Goal: Book appointment/travel/reservation

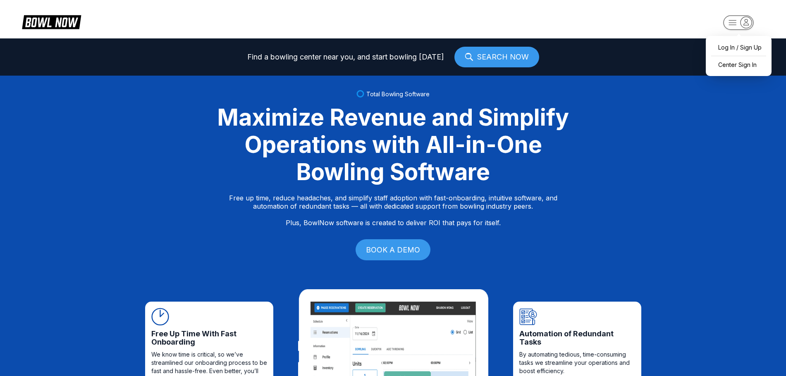
click at [729, 22] on icon "button" at bounding box center [732, 22] width 7 height 5
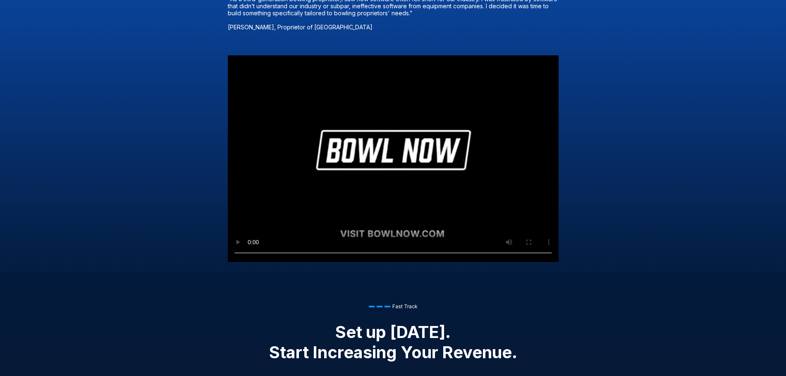
scroll to position [579, 0]
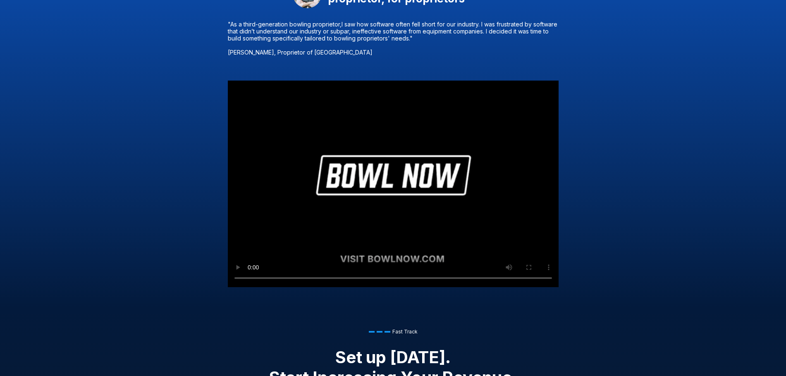
click at [274, 185] on video "Your browser does not support the video tag." at bounding box center [393, 184] width 331 height 207
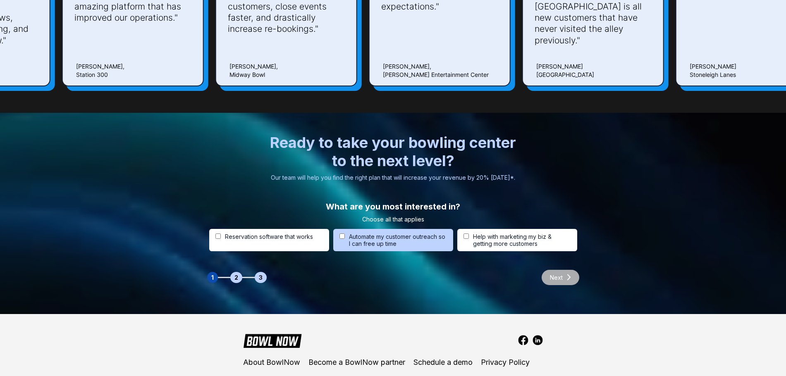
scroll to position [2490, 0]
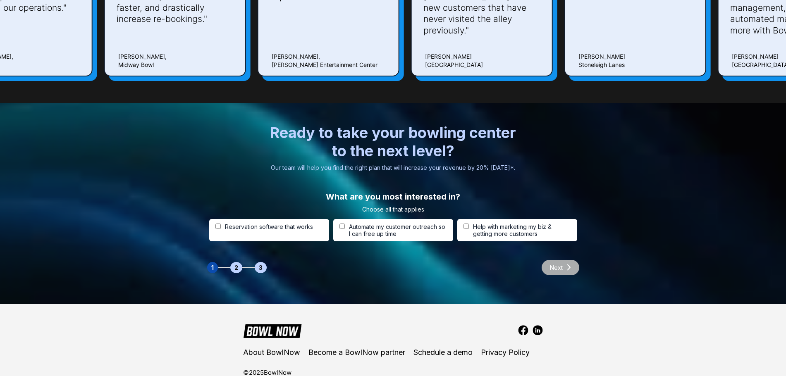
click at [263, 323] on img at bounding box center [272, 330] width 59 height 15
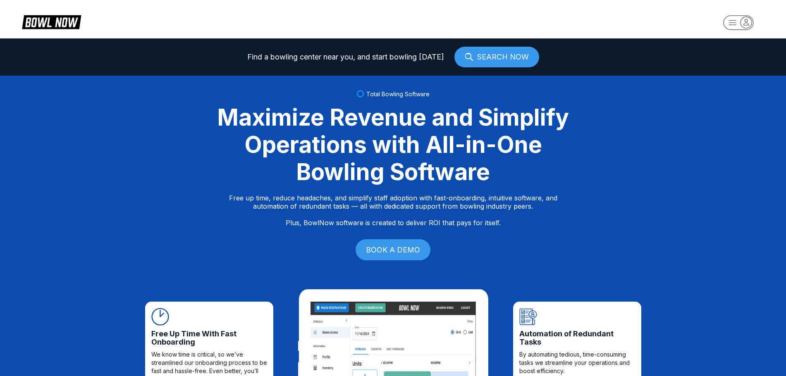
click at [744, 19] on icon "button" at bounding box center [745, 22] width 11 height 11
click at [737, 22] on rect "button" at bounding box center [738, 22] width 30 height 14
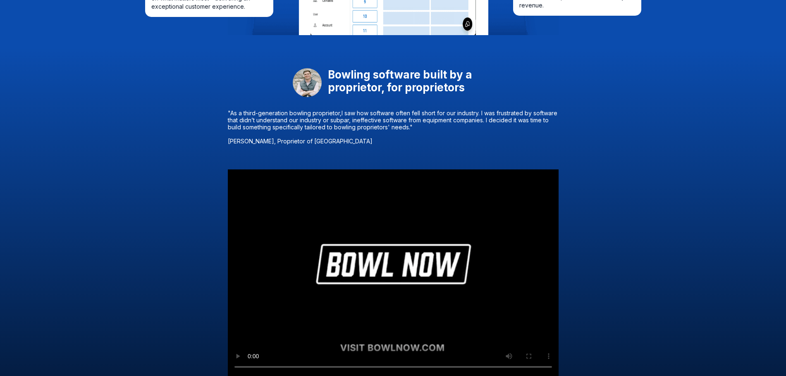
scroll to position [496, 0]
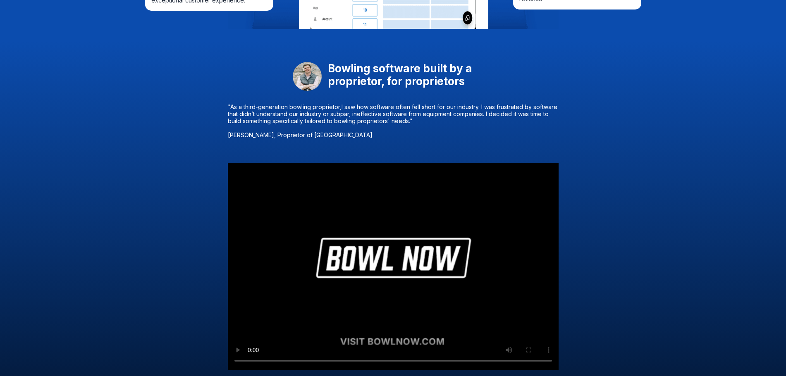
click at [327, 138] on p ""As a third-generation bowling proprietor,I saw how software often fell short f…" at bounding box center [393, 120] width 331 height 35
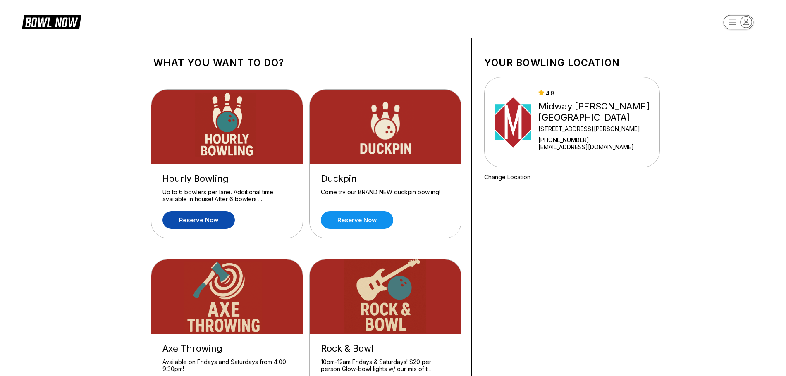
click at [211, 223] on link "Reserve now" at bounding box center [198, 220] width 72 height 18
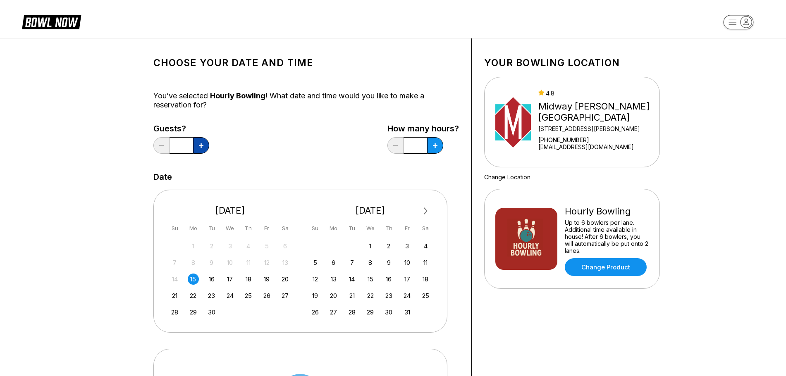
click at [205, 152] on button at bounding box center [201, 145] width 16 height 17
click at [204, 152] on button at bounding box center [201, 145] width 16 height 17
click at [204, 151] on button at bounding box center [201, 145] width 16 height 17
type input "*"
click at [431, 151] on button at bounding box center [435, 145] width 16 height 17
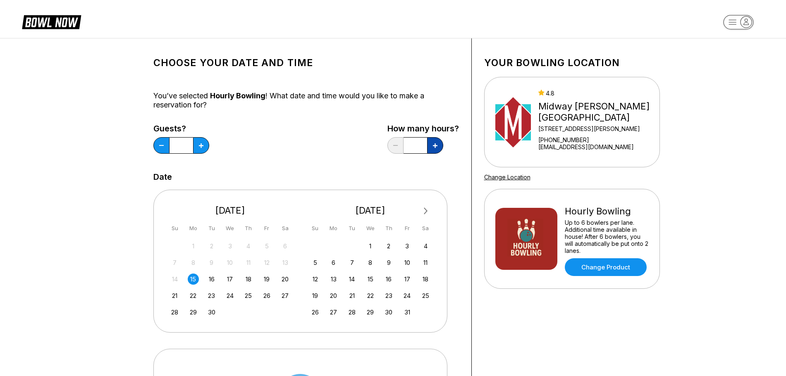
click at [432, 151] on button at bounding box center [435, 145] width 16 height 17
type input "*"
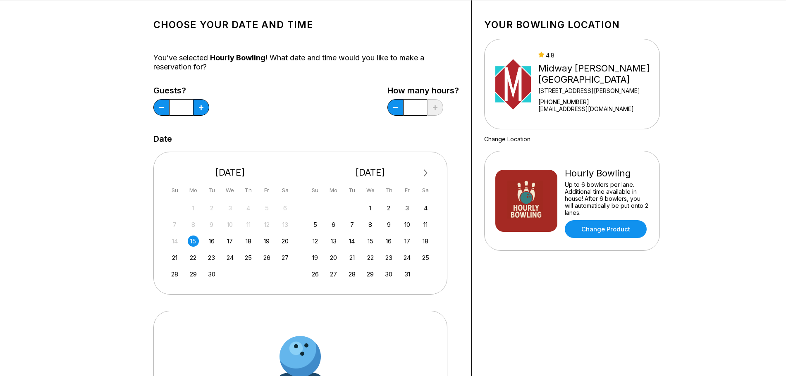
scroll to position [41, 0]
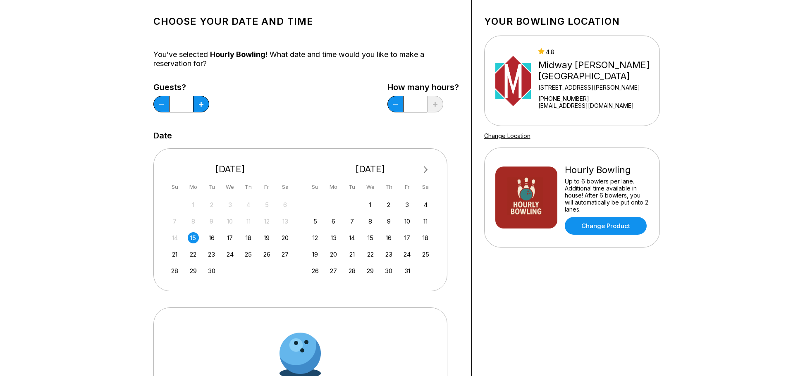
click at [222, 238] on div "14 15 16 17 18 19 20" at bounding box center [230, 237] width 124 height 12
click at [232, 238] on div "17" at bounding box center [229, 237] width 11 height 11
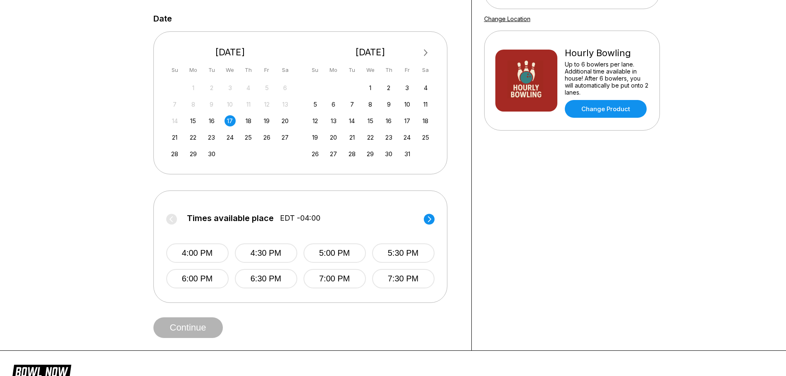
scroll to position [165, 0]
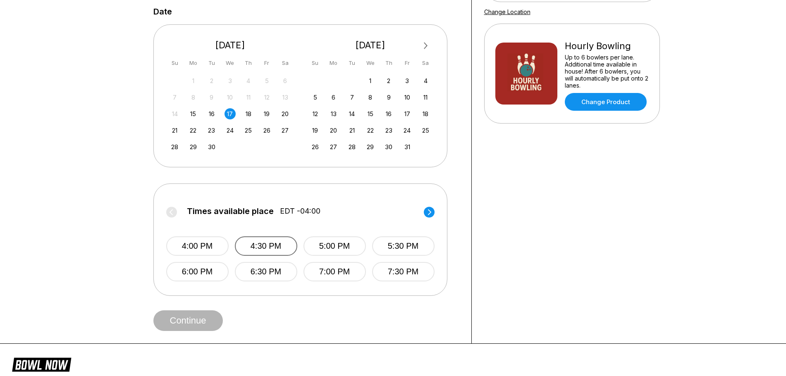
drag, startPoint x: 264, startPoint y: 244, endPoint x: 269, endPoint y: 245, distance: 4.2
click at [267, 245] on button "4:30 PM" at bounding box center [266, 245] width 62 height 19
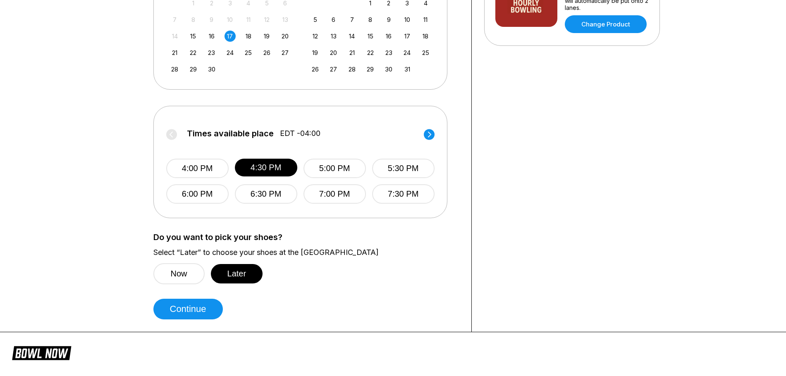
scroll to position [248, 0]
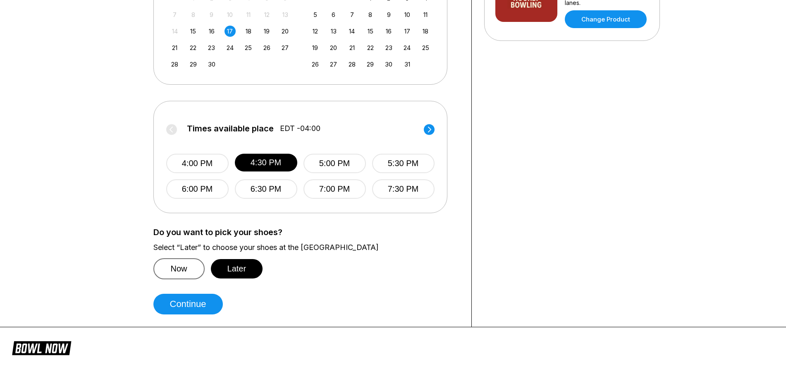
drag, startPoint x: 195, startPoint y: 264, endPoint x: 201, endPoint y: 263, distance: 6.6
click at [198, 263] on button "Now" at bounding box center [178, 268] width 51 height 21
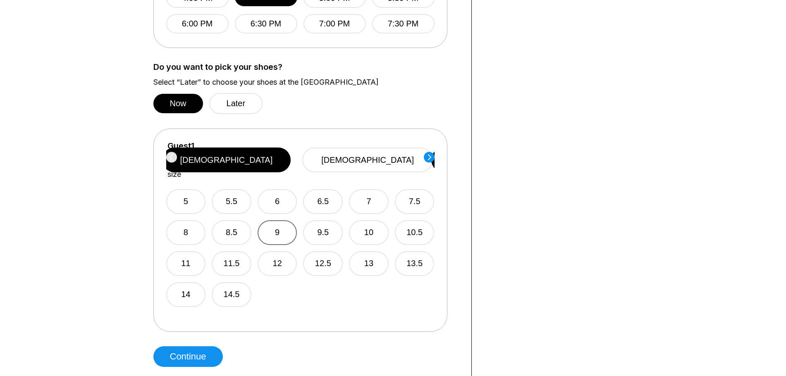
click at [273, 220] on button "9" at bounding box center [277, 232] width 40 height 25
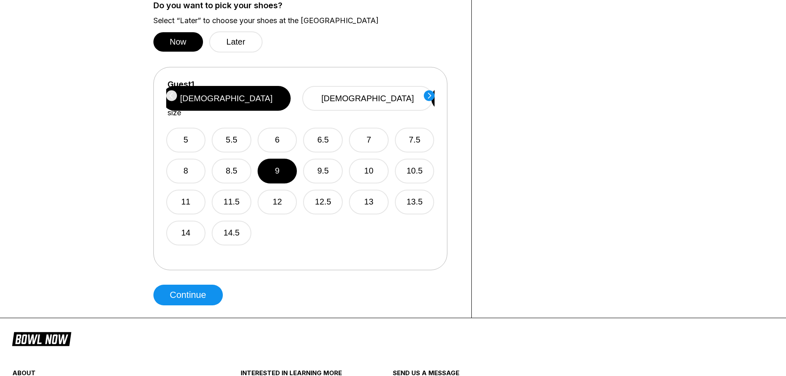
scroll to position [496, 0]
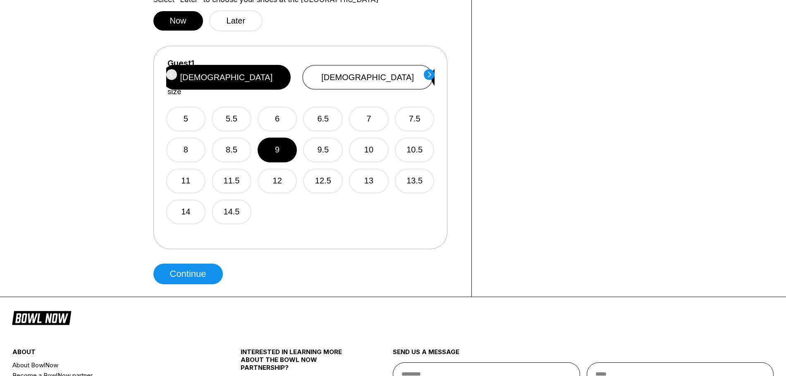
click at [377, 73] on button "[DEMOGRAPHIC_DATA]" at bounding box center [367, 77] width 131 height 25
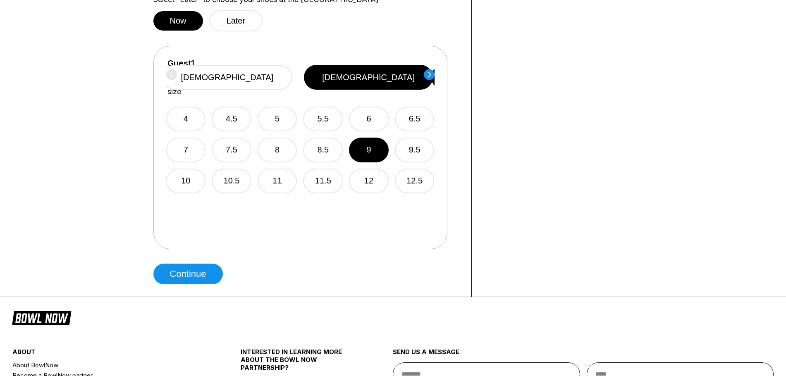
click at [345, 133] on div "4 4.5 5 5.5 6 6.5 7 7.5 8 8.5 9 9.5 10 10.5 11 11.5 12 12.5" at bounding box center [300, 144] width 268 height 97
click at [328, 138] on button "8.5" at bounding box center [323, 150] width 40 height 25
click at [252, 136] on div "4 4.5 5 5.5 6 6.5 7 7.5 8 8.5 9 9.5 10 10.5 11 11.5 12 12.5" at bounding box center [300, 144] width 268 height 97
click at [291, 109] on button "5" at bounding box center [277, 119] width 40 height 25
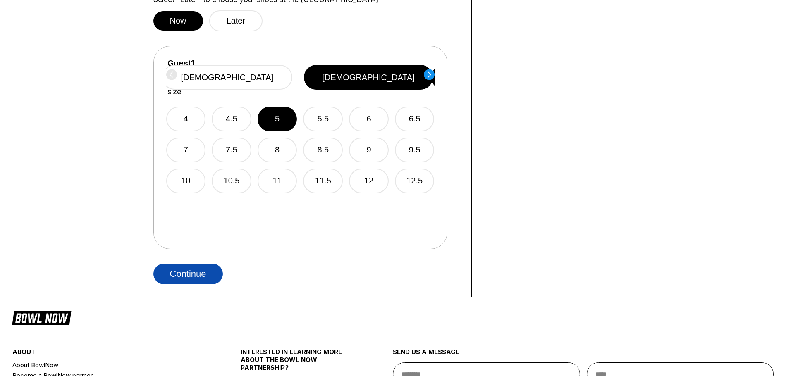
click at [206, 267] on button "Continue" at bounding box center [187, 274] width 69 height 21
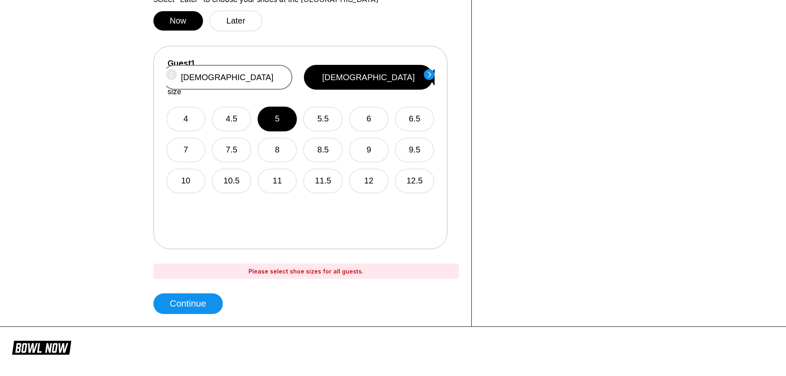
click at [293, 74] on button "[DEMOGRAPHIC_DATA]" at bounding box center [227, 77] width 131 height 25
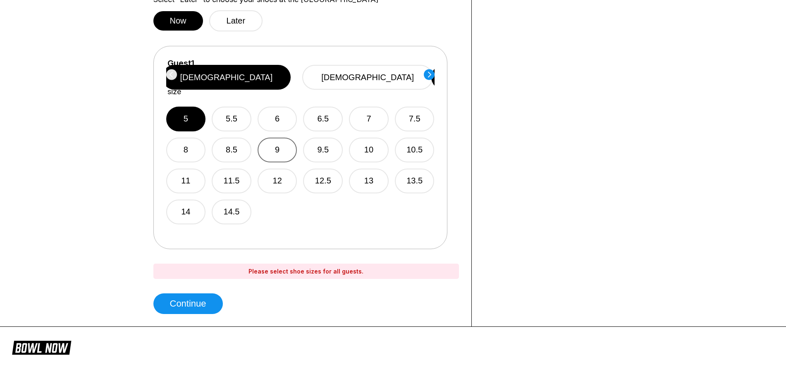
click at [261, 140] on button "9" at bounding box center [277, 150] width 40 height 25
click at [427, 76] on circle at bounding box center [429, 74] width 11 height 11
click at [325, 112] on button "6.5" at bounding box center [325, 119] width 40 height 25
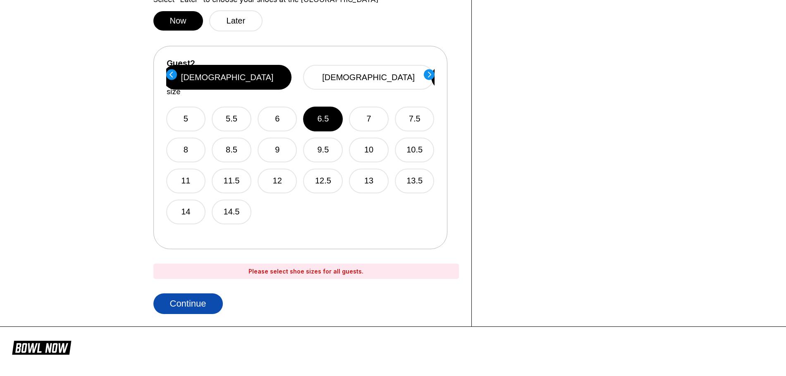
click at [178, 299] on button "Continue" at bounding box center [187, 303] width 69 height 21
click at [203, 305] on button "Continue" at bounding box center [187, 303] width 69 height 21
click at [434, 74] on circle at bounding box center [429, 74] width 11 height 11
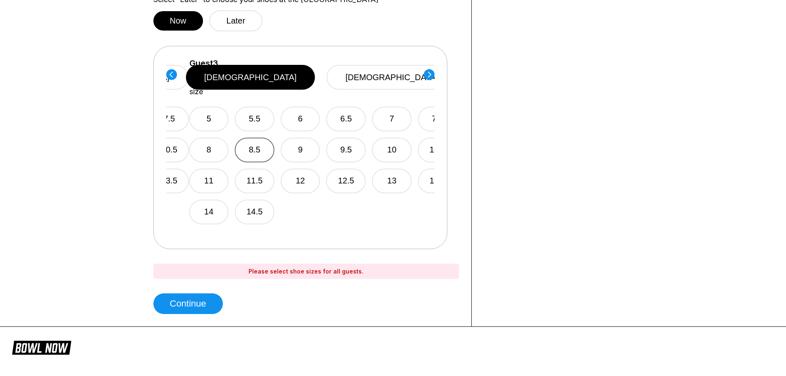
click at [273, 140] on button "8.5" at bounding box center [255, 150] width 40 height 25
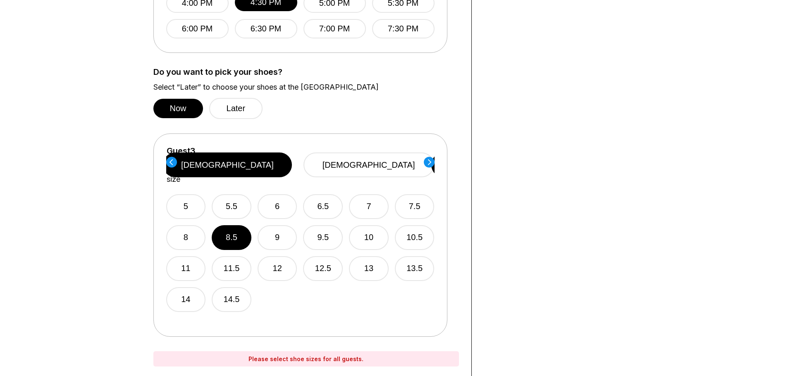
scroll to position [413, 0]
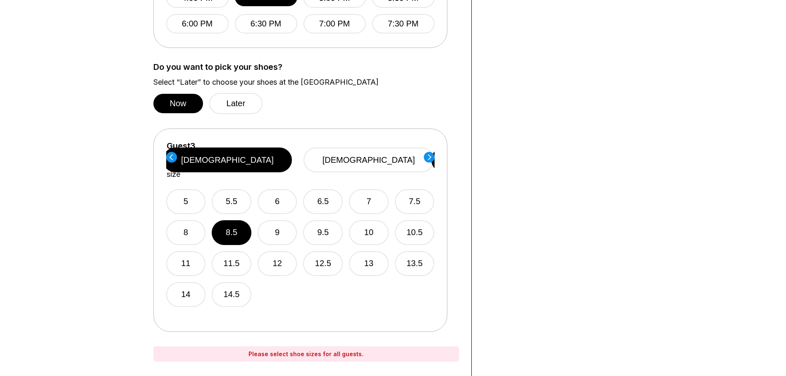
click at [425, 157] on circle at bounding box center [429, 157] width 11 height 11
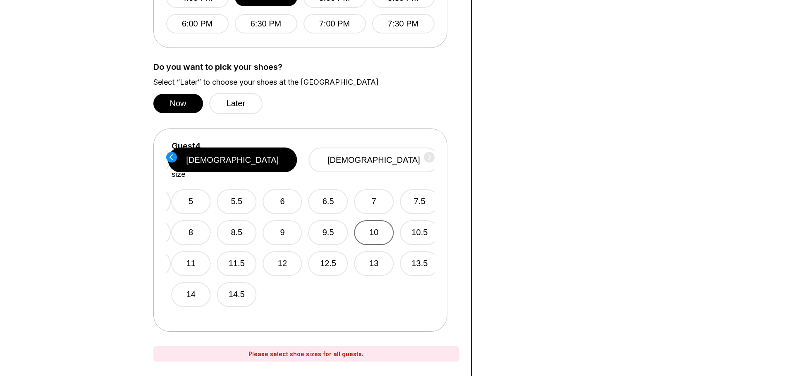
click at [365, 221] on button "10" at bounding box center [374, 232] width 40 height 25
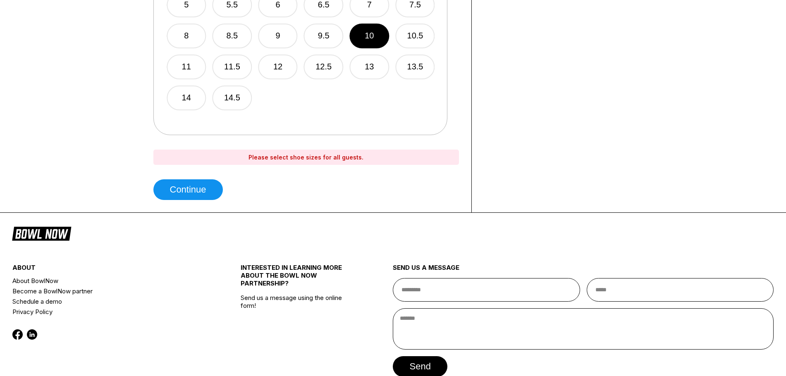
scroll to position [620, 0]
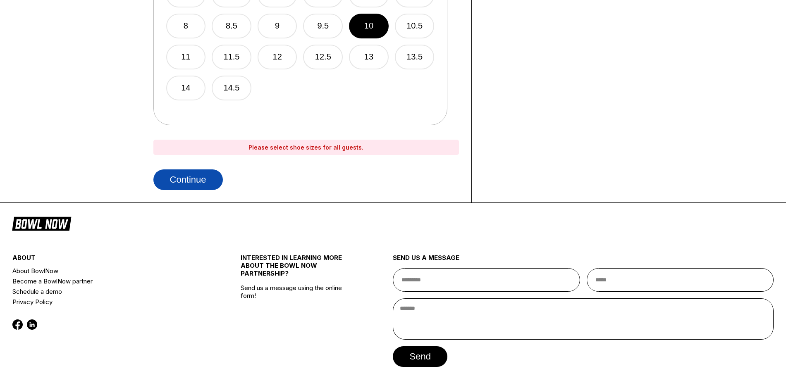
click at [207, 184] on button "Continue" at bounding box center [187, 179] width 69 height 21
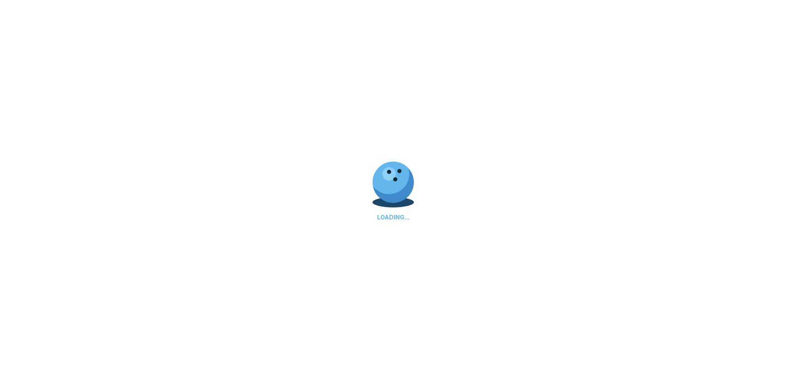
select select "**"
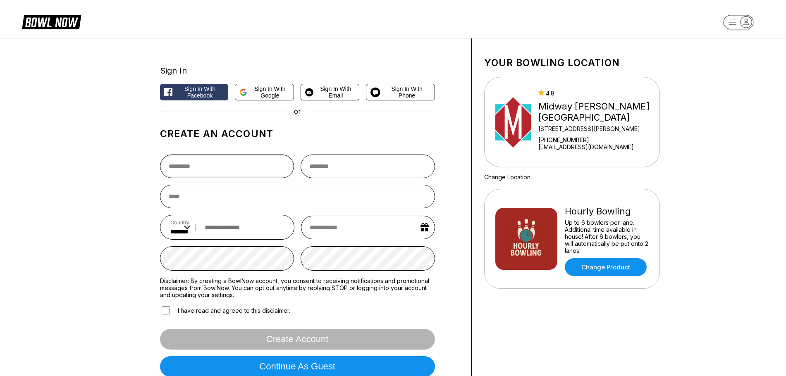
click at [251, 165] on input "text" at bounding box center [227, 167] width 134 height 24
type input "********"
type input "**"
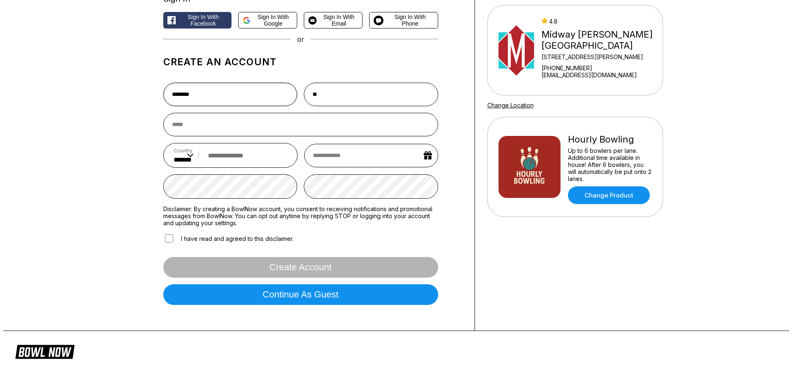
scroll to position [83, 0]
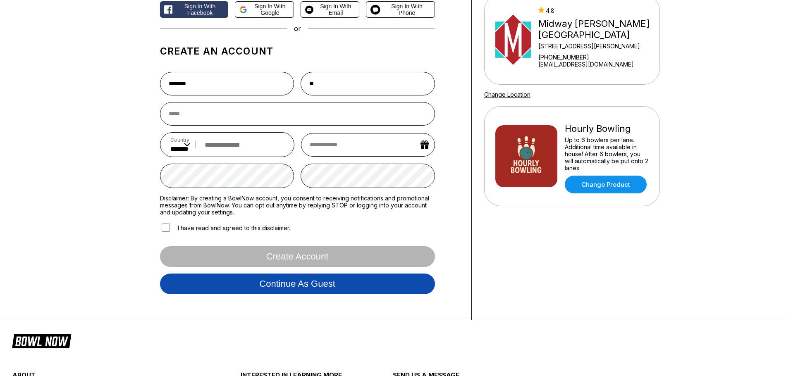
click at [302, 285] on button "Continue as guest" at bounding box center [297, 284] width 275 height 21
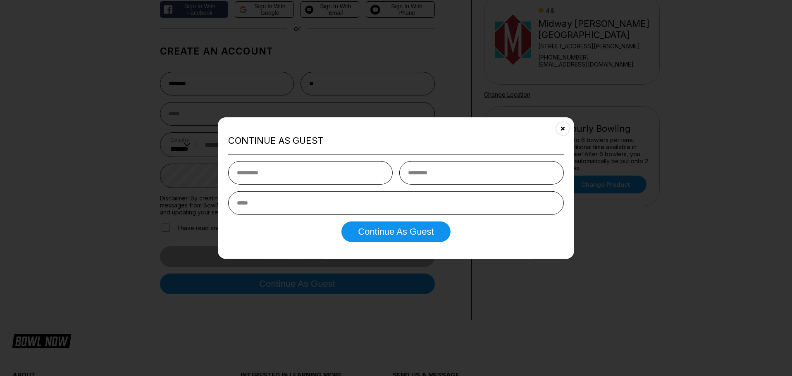
click at [319, 174] on input "text" at bounding box center [310, 173] width 164 height 24
click at [337, 174] on input "text" at bounding box center [310, 173] width 164 height 24
type input "********"
type input "**"
click at [311, 203] on input "email" at bounding box center [396, 203] width 336 height 24
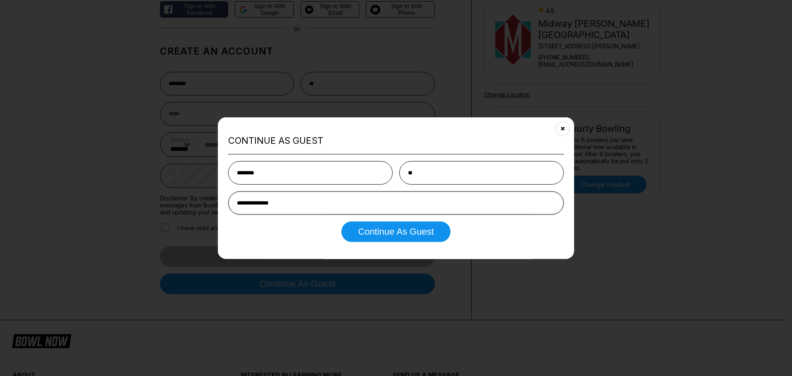
type input "**********"
click at [297, 224] on div "Continue as Guest" at bounding box center [396, 231] width 336 height 21
click at [367, 235] on button "Continue as Guest" at bounding box center [395, 231] width 109 height 21
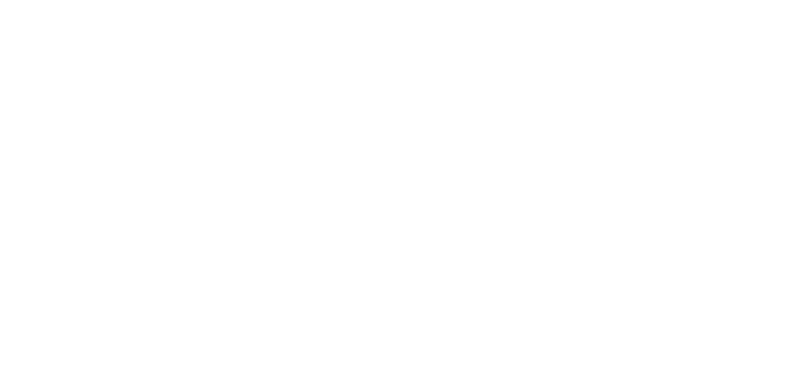
scroll to position [0, 0]
select select "**"
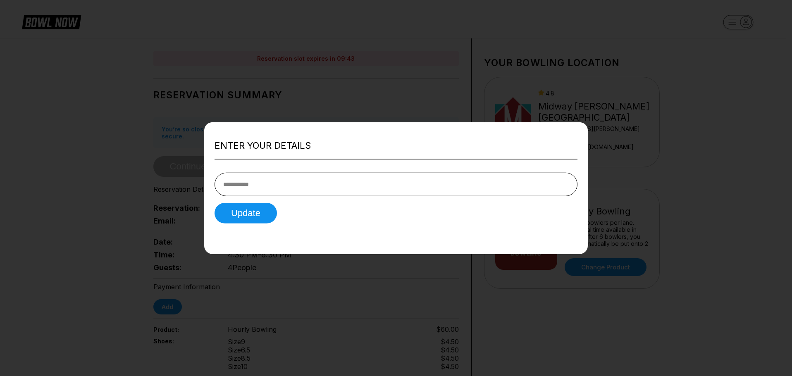
click at [292, 189] on input "tel" at bounding box center [395, 184] width 363 height 24
click at [216, 239] on div "Enter your details Update" at bounding box center [396, 188] width 384 height 132
click at [269, 187] on input "tel" at bounding box center [395, 184] width 363 height 24
type input "**********"
click at [255, 217] on button "Update" at bounding box center [245, 212] width 62 height 21
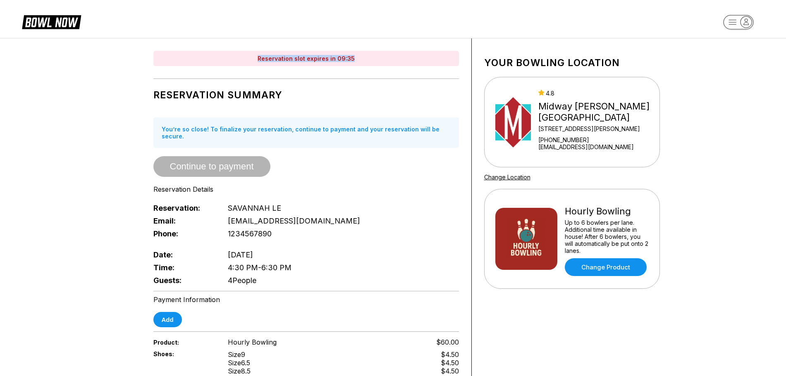
drag, startPoint x: 247, startPoint y: 57, endPoint x: 364, endPoint y: 61, distance: 117.0
click at [364, 61] on div "Reservation slot expires in 09:35" at bounding box center [305, 58] width 305 height 15
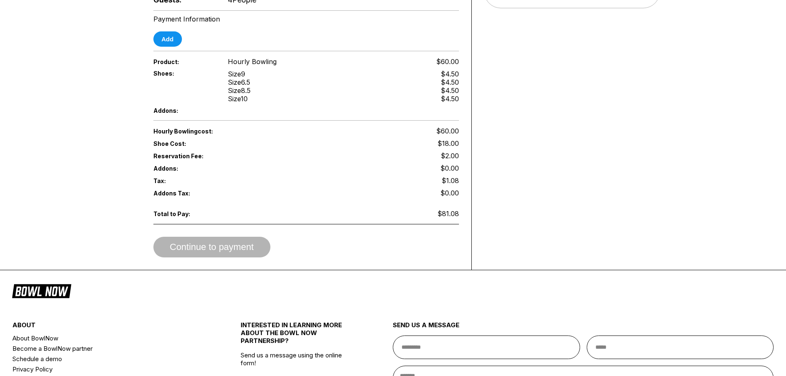
scroll to position [289, 0]
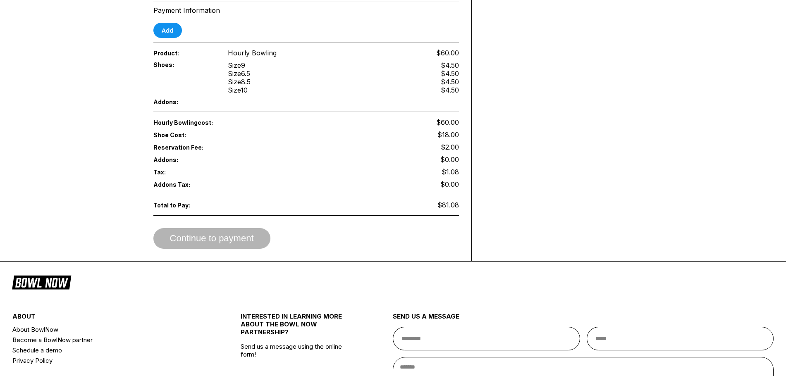
drag, startPoint x: 174, startPoint y: 233, endPoint x: 410, endPoint y: 232, distance: 235.1
click at [178, 233] on div "Continue to payment" at bounding box center [305, 238] width 305 height 21
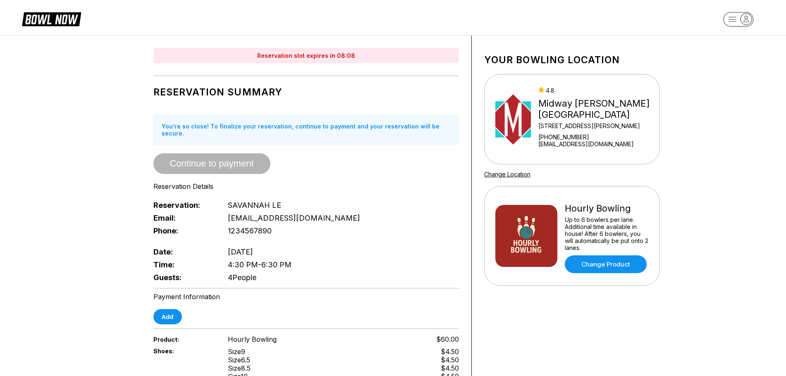
scroll to position [0, 0]
